Goal: Understand process/instructions: Learn about a topic

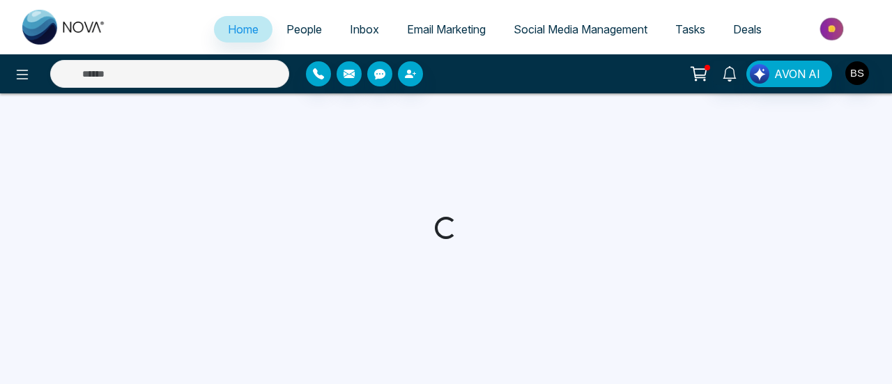
select select "*"
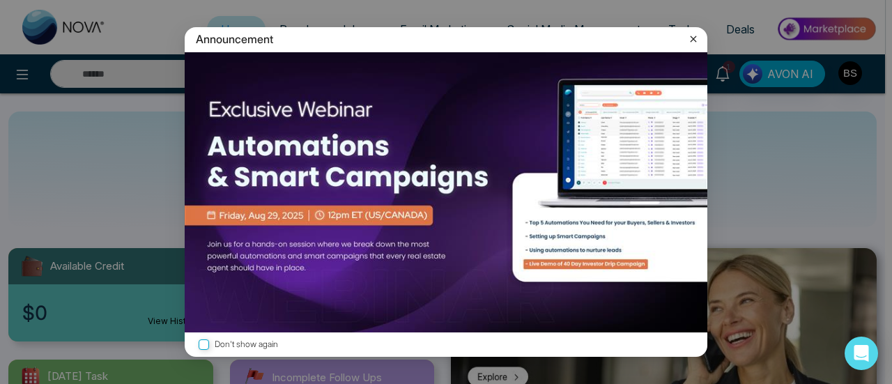
click at [697, 43] on icon at bounding box center [694, 39] width 14 height 14
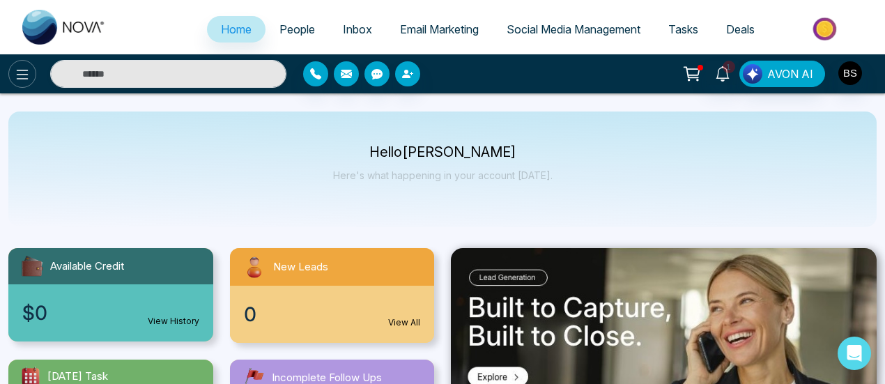
click at [24, 79] on icon at bounding box center [23, 75] width 12 height 10
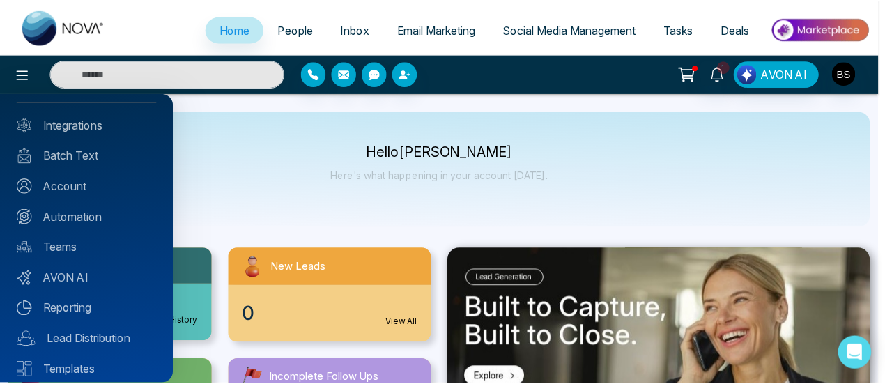
scroll to position [180, 0]
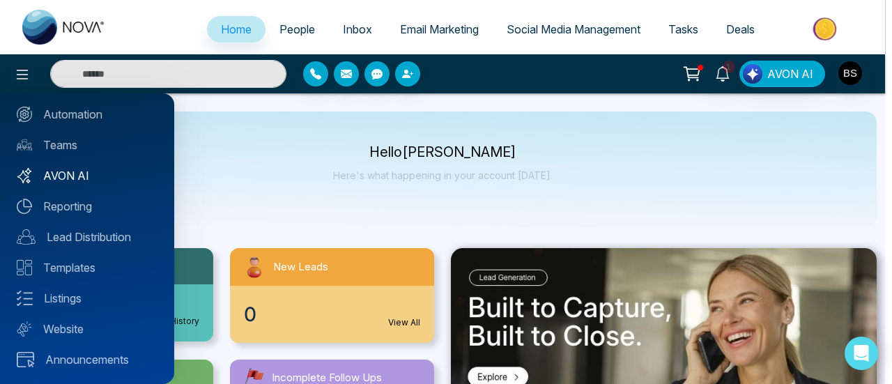
click at [82, 171] on link "AVON AI" at bounding box center [87, 175] width 141 height 17
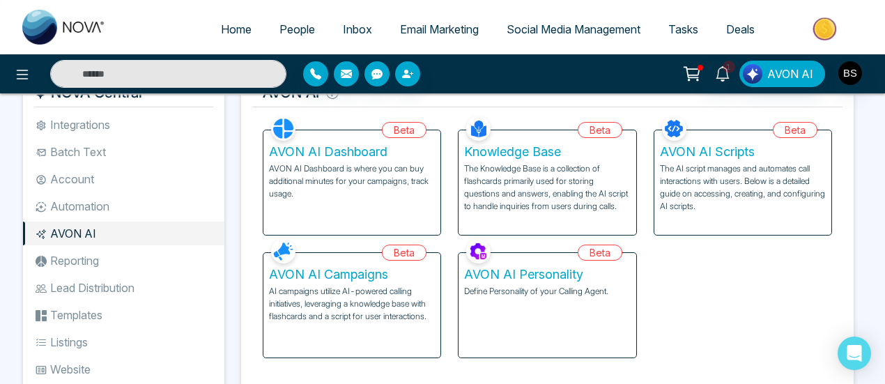
scroll to position [70, 0]
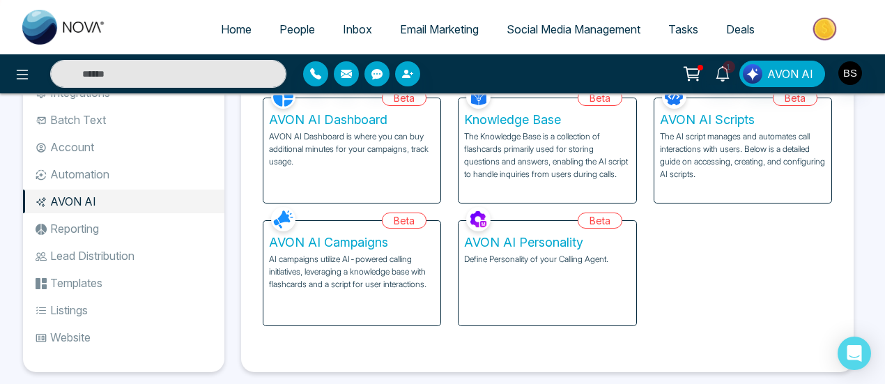
click at [512, 261] on p "Define Personality of your Calling Agent." at bounding box center [547, 259] width 166 height 13
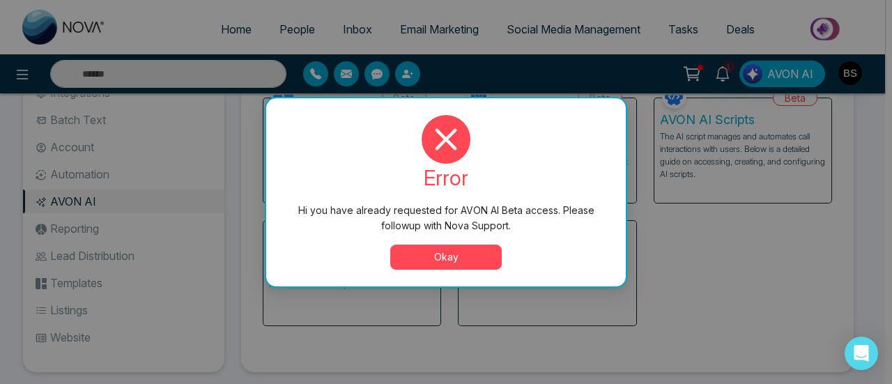
click at [457, 254] on button "Okay" at bounding box center [446, 257] width 112 height 25
